Goal: Transaction & Acquisition: Purchase product/service

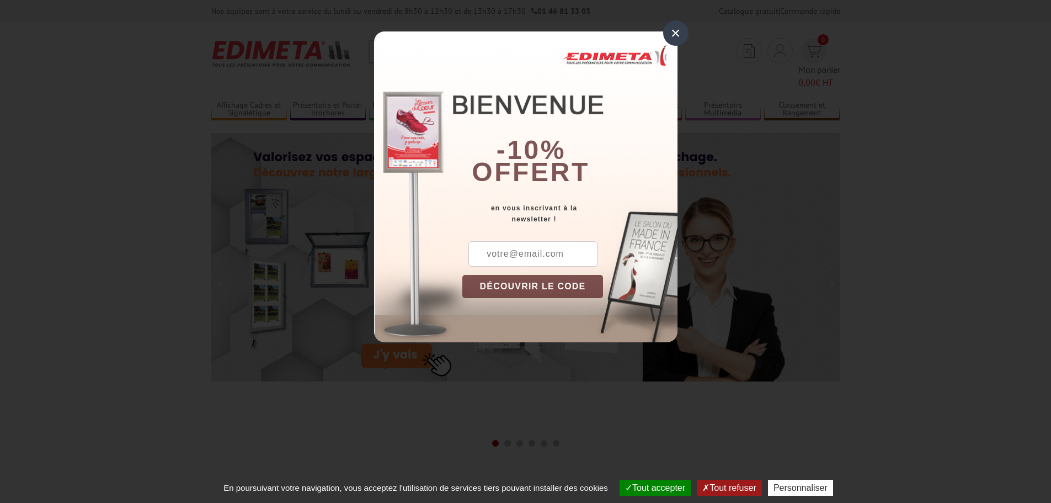
click at [677, 32] on div "×" at bounding box center [675, 32] width 25 height 25
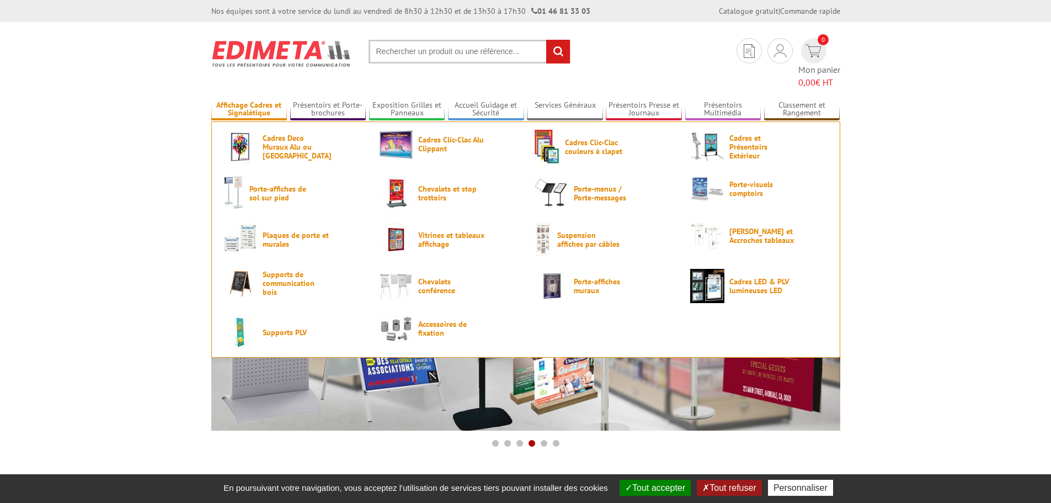
click at [244, 100] on link "Affichage Cadres et Signalétique" at bounding box center [249, 109] width 76 height 18
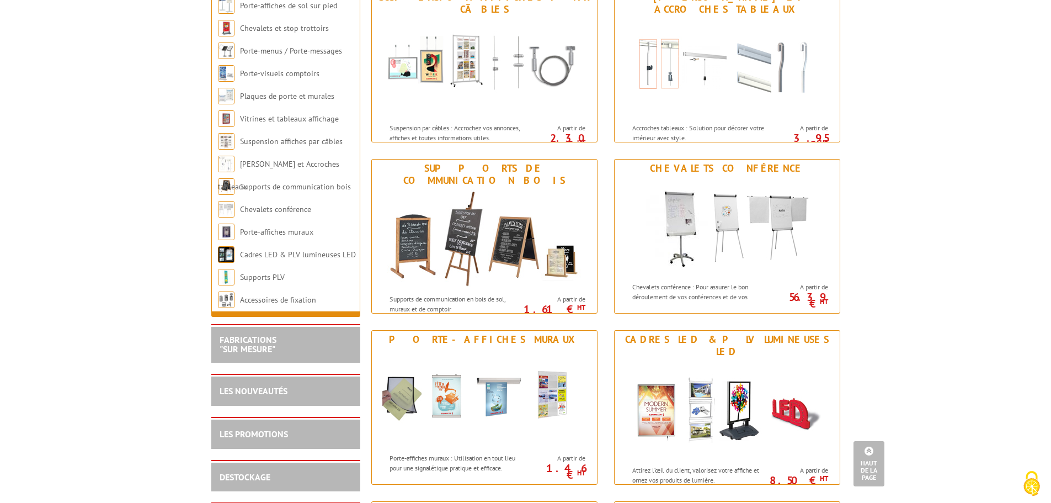
scroll to position [1048, 0]
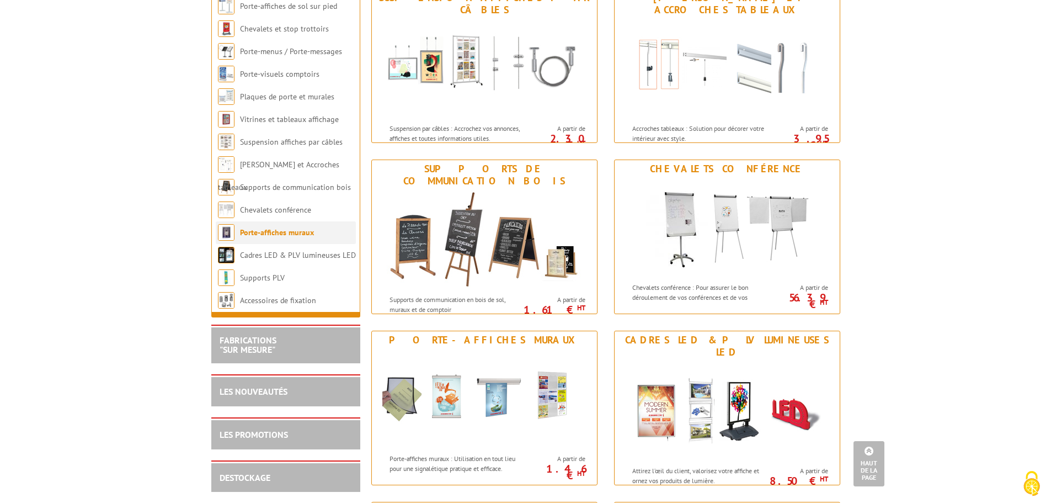
click at [291, 237] on link "Porte-affiches muraux" at bounding box center [277, 232] width 74 height 10
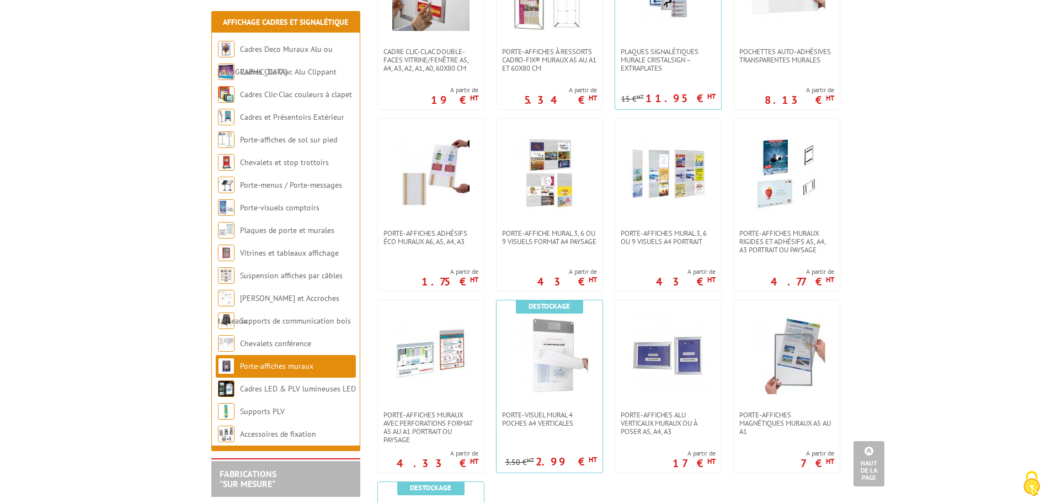
scroll to position [662, 0]
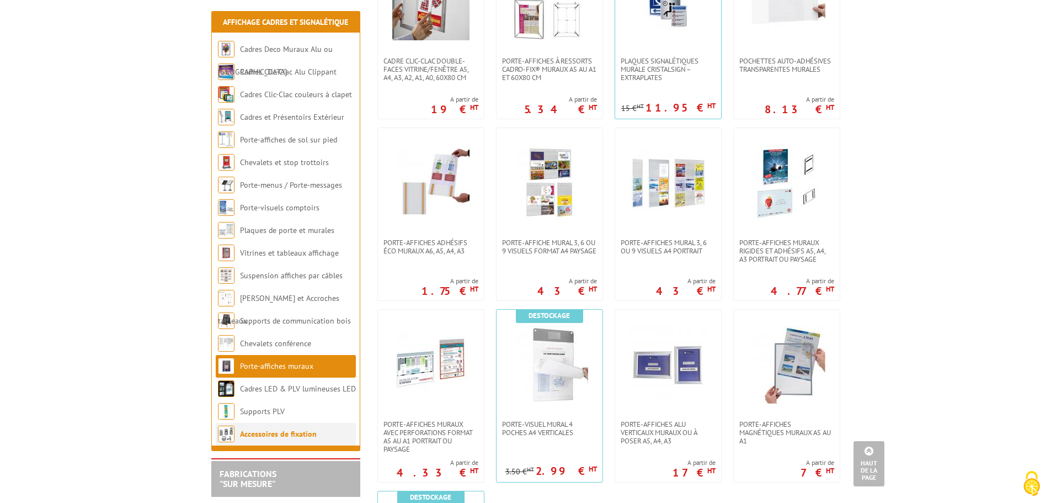
click at [289, 436] on link "Accessoires de fixation" at bounding box center [278, 434] width 77 height 10
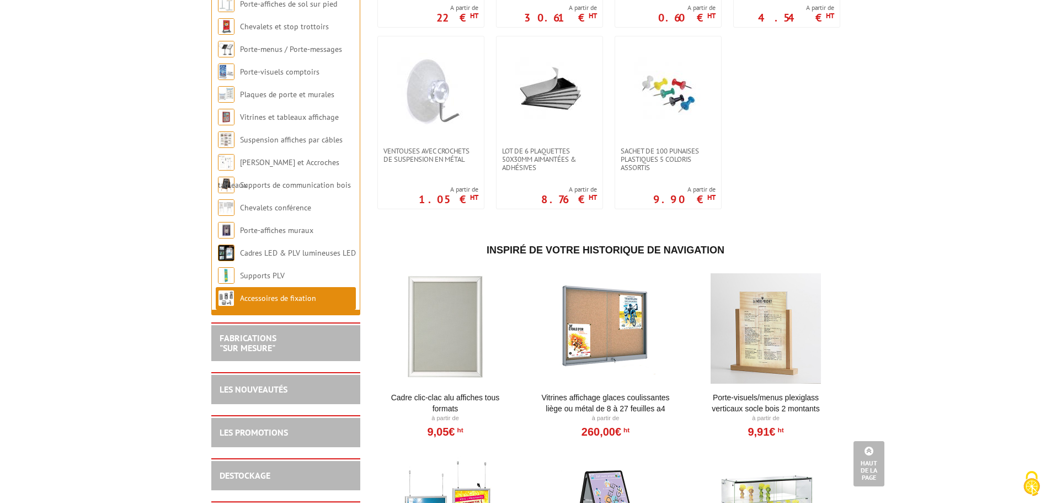
scroll to position [828, 0]
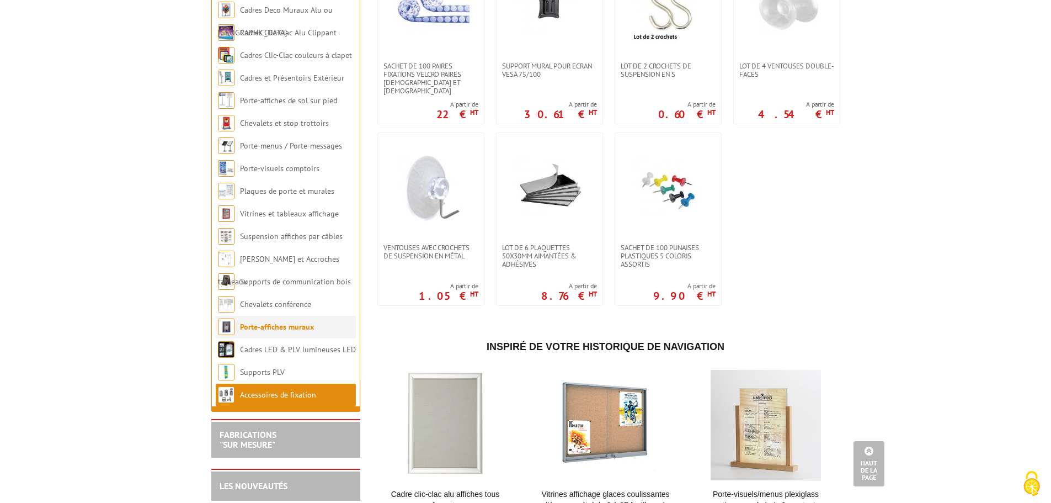
click at [300, 332] on link "Porte-affiches muraux" at bounding box center [277, 327] width 74 height 10
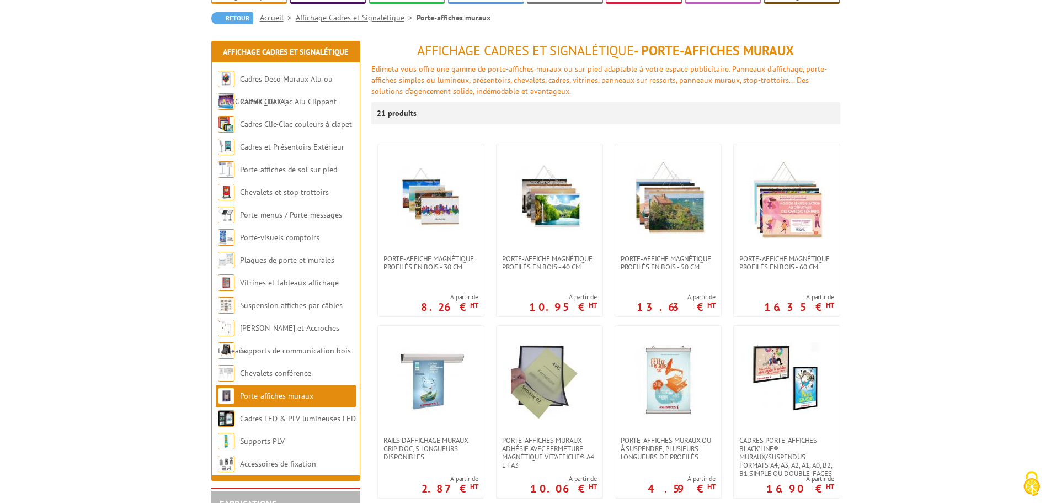
scroll to position [110, 0]
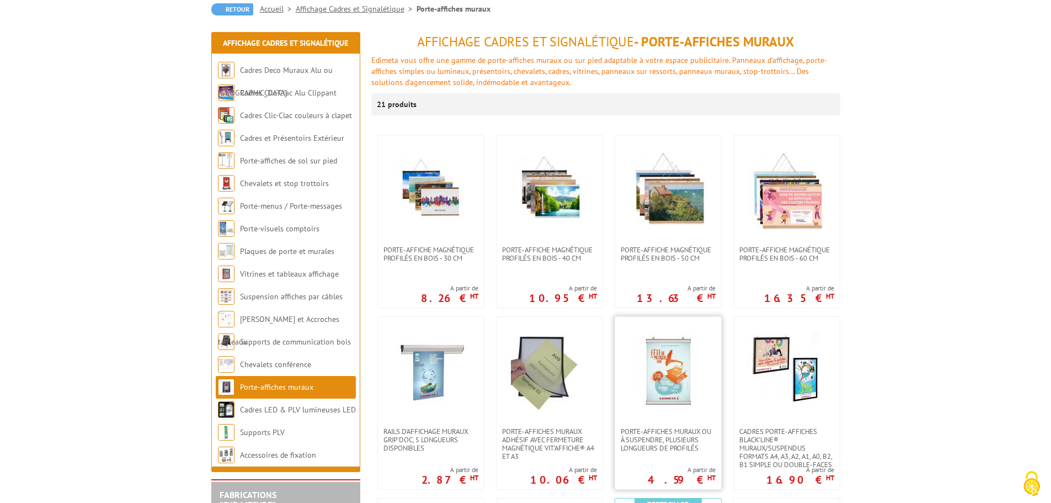
click at [669, 380] on img at bounding box center [668, 371] width 77 height 77
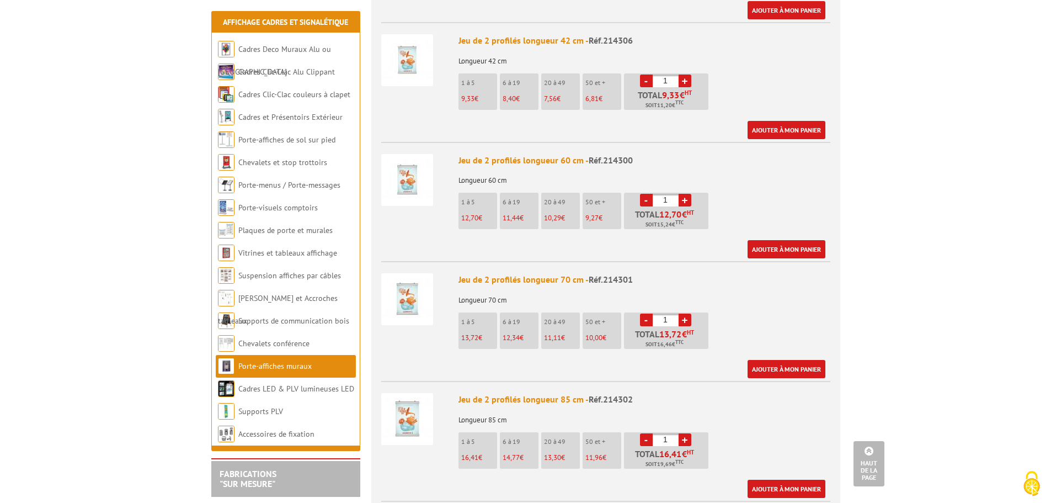
scroll to position [772, 0]
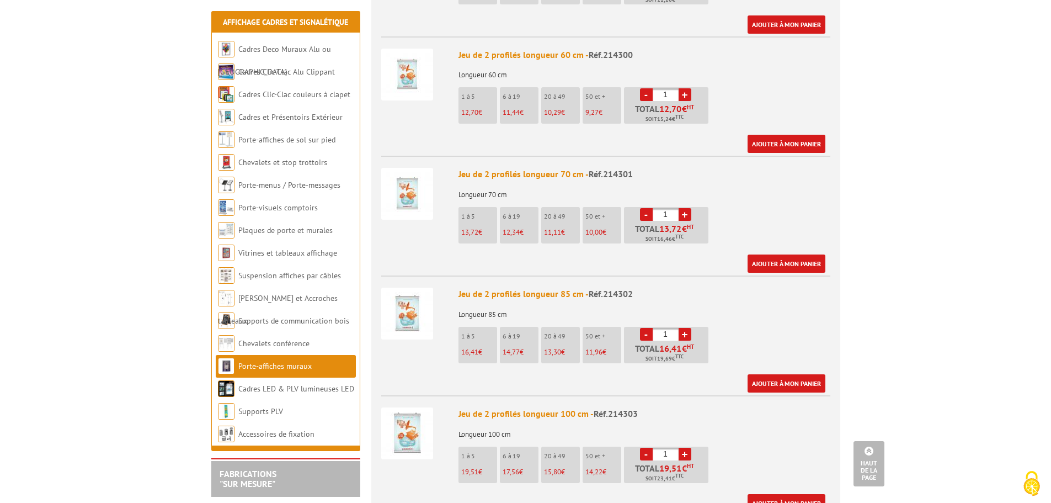
click at [476, 328] on li "1 à 5 16,41 €" at bounding box center [477, 345] width 39 height 36
click at [687, 328] on link "+" at bounding box center [685, 334] width 13 height 13
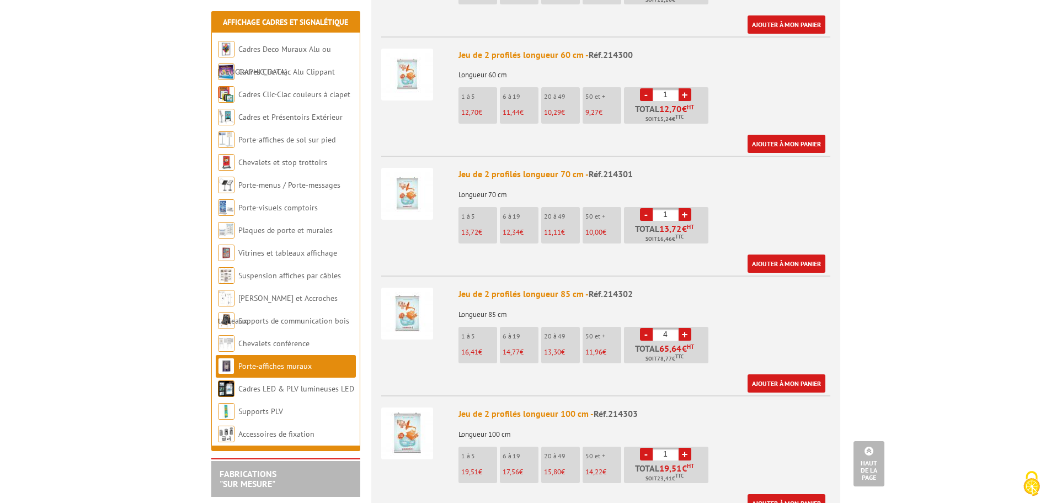
type input "5"
click at [409, 296] on img at bounding box center [407, 313] width 52 height 52
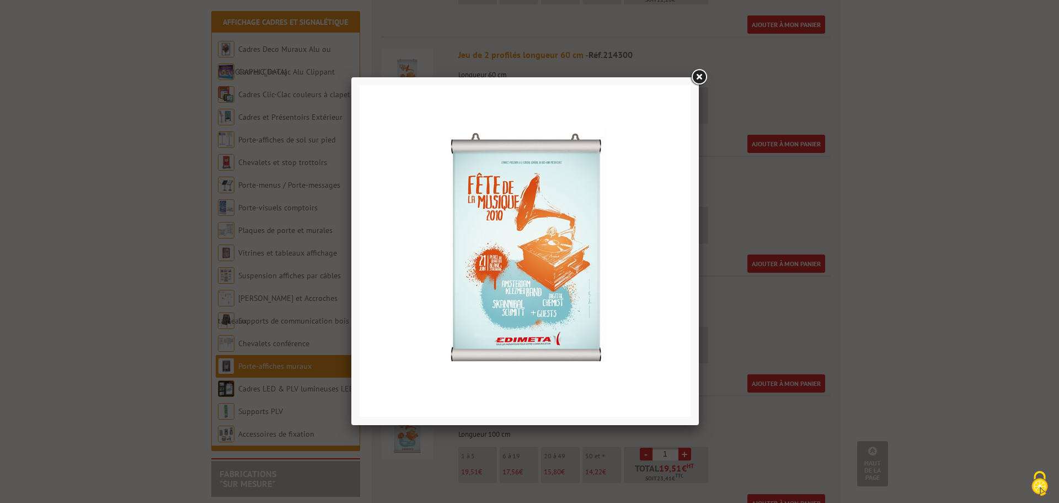
click at [698, 73] on link at bounding box center [699, 77] width 20 height 20
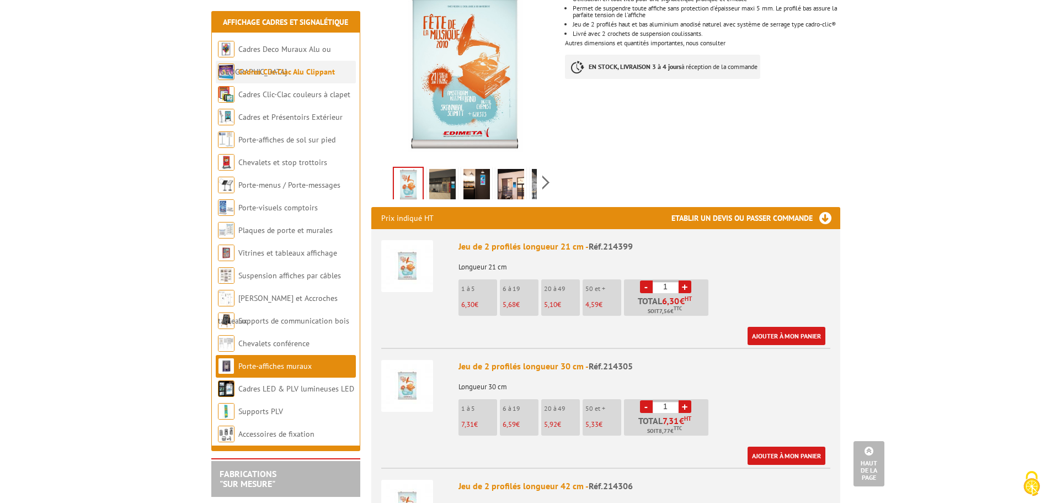
scroll to position [221, 0]
